Goal: Information Seeking & Learning: Find specific fact

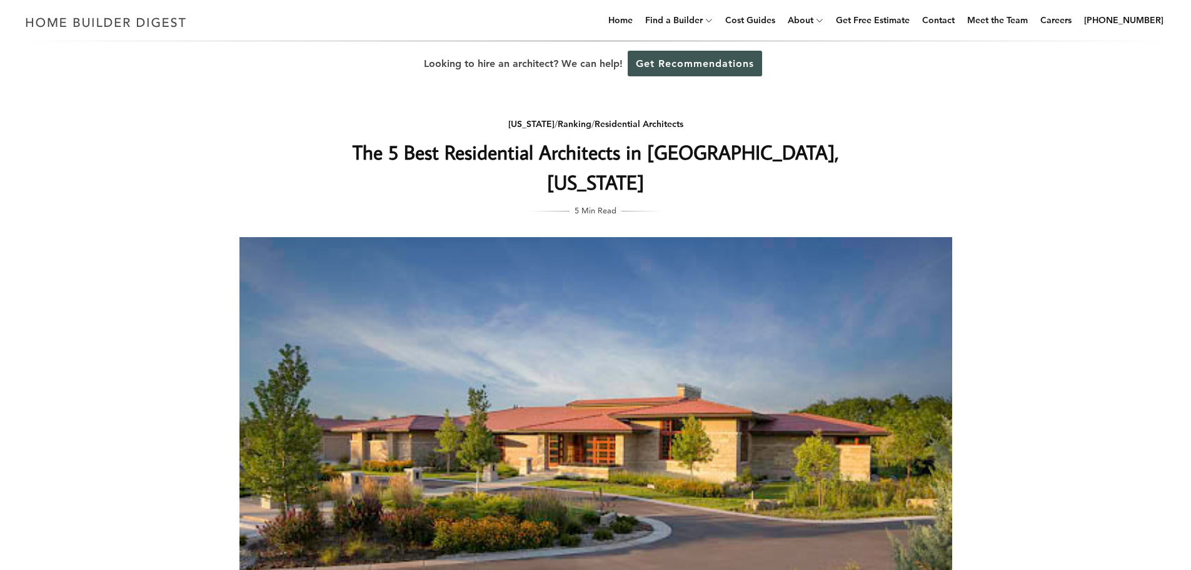
click at [601, 160] on h1 "The 5 Best Residential Architects in [GEOGRAPHIC_DATA], [US_STATE]" at bounding box center [595, 167] width 499 height 60
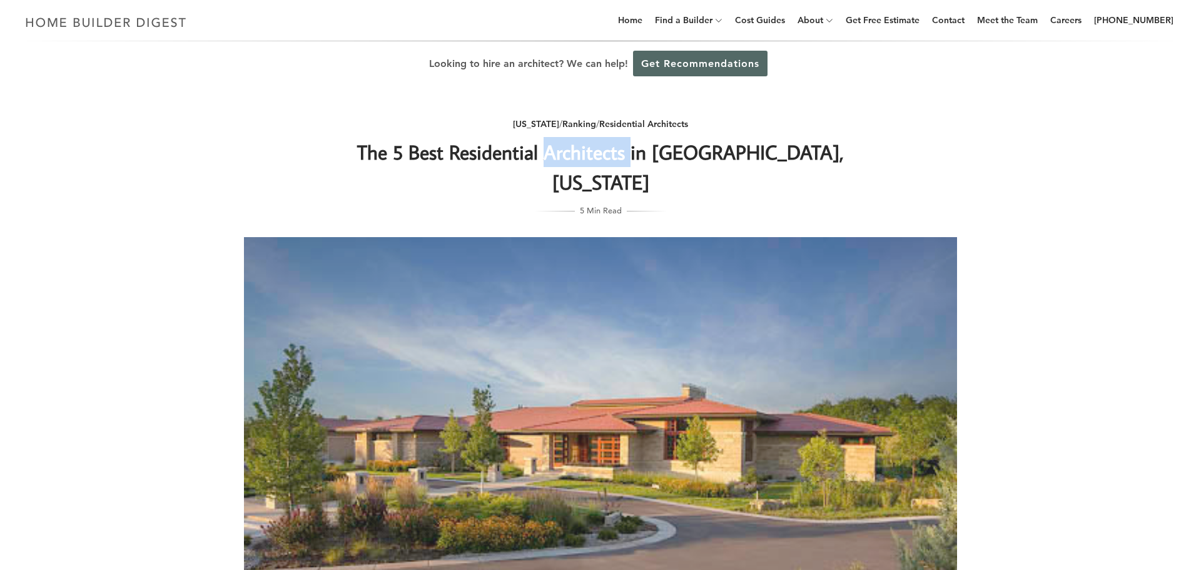
click at [601, 160] on div "Find out how much your project will cost for FREE We will get you competitive b…" at bounding box center [600, 285] width 1201 height 570
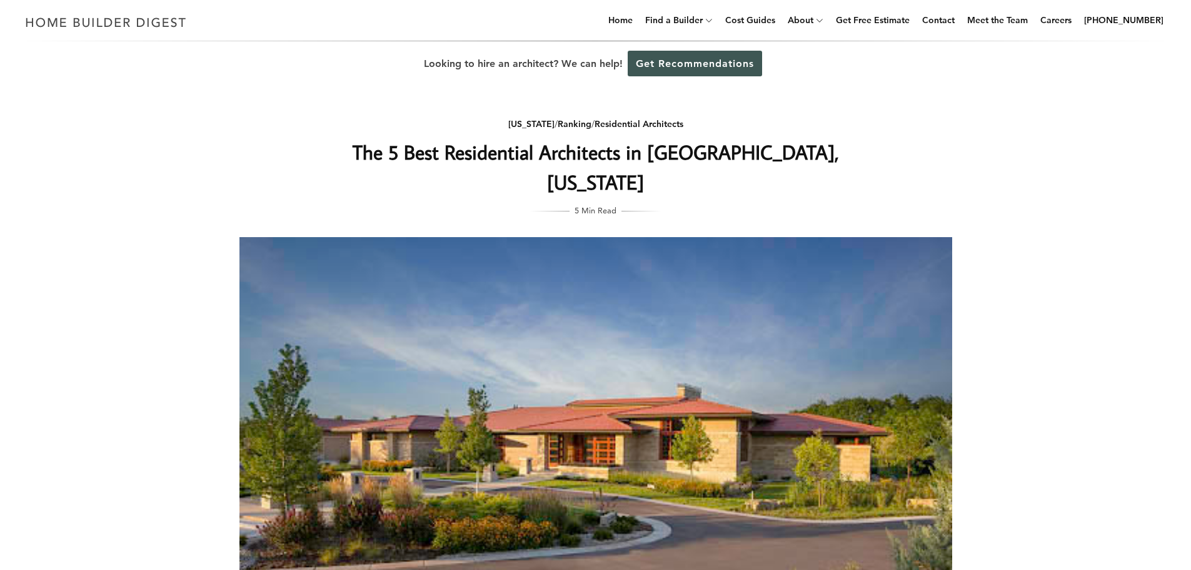
click at [585, 153] on h1 "The 5 Best Residential Architects in [GEOGRAPHIC_DATA], [US_STATE]" at bounding box center [595, 167] width 499 height 60
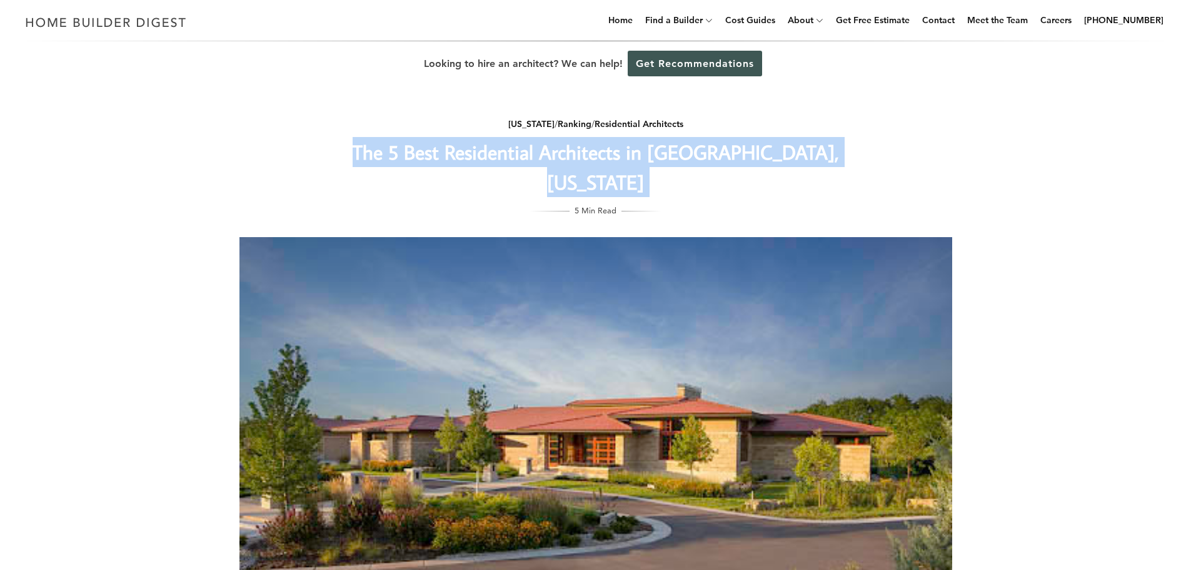
click at [585, 153] on h1 "The 5 Best Residential Architects in [GEOGRAPHIC_DATA], [US_STATE]" at bounding box center [595, 167] width 499 height 60
copy div "The 5 Best Residential Architects in [GEOGRAPHIC_DATA], [US_STATE]"
